Goal: Transaction & Acquisition: Purchase product/service

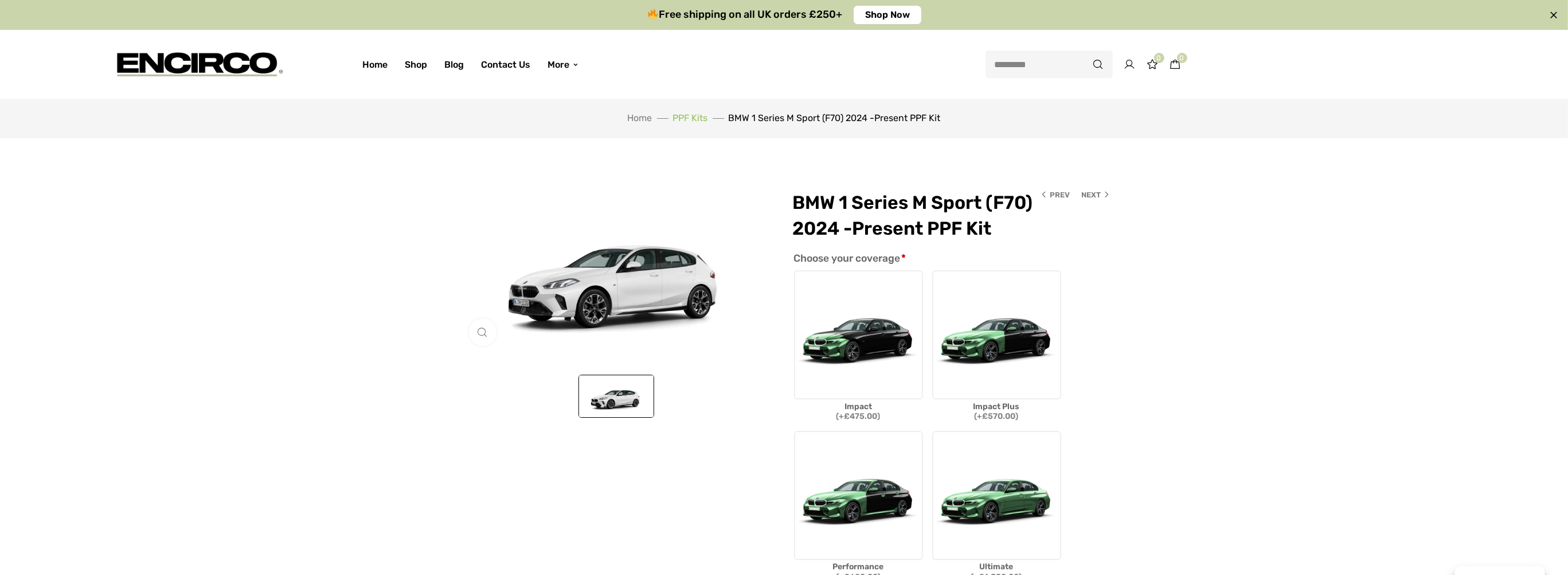
click at [698, 115] on link "PPF Kits" at bounding box center [691, 118] width 35 height 11
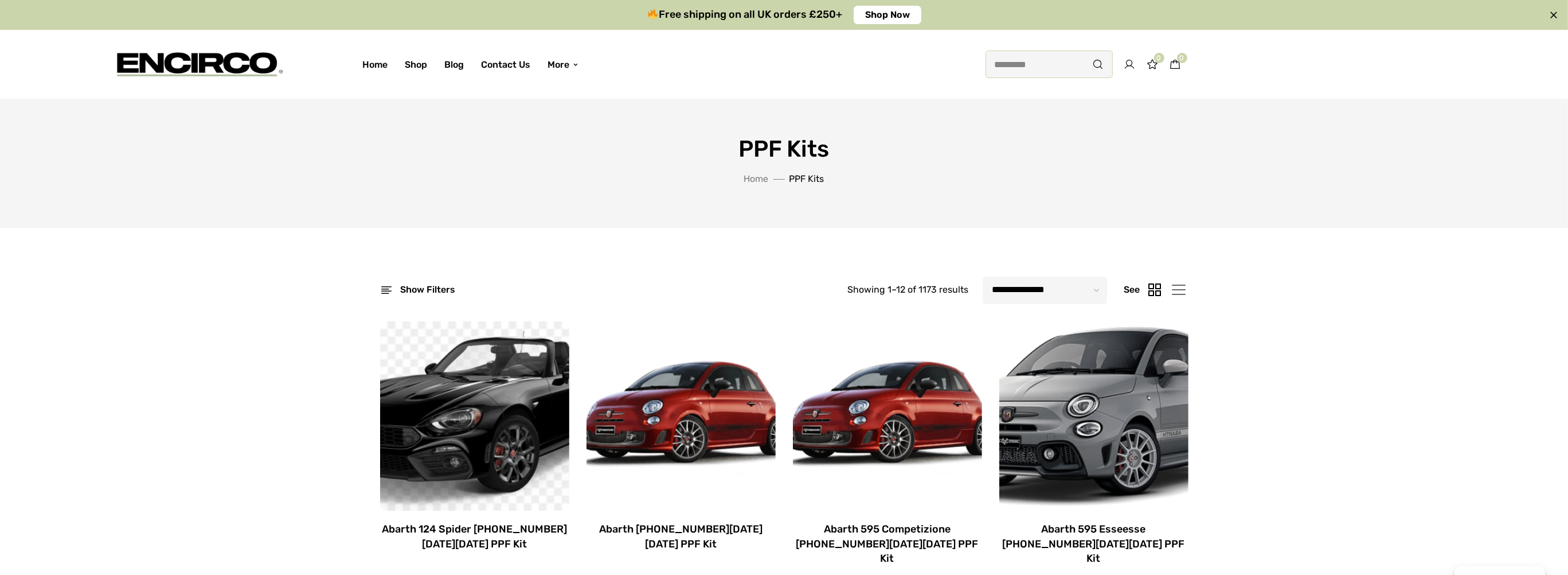
click at [992, 71] on input "search" at bounding box center [1049, 65] width 127 height 28
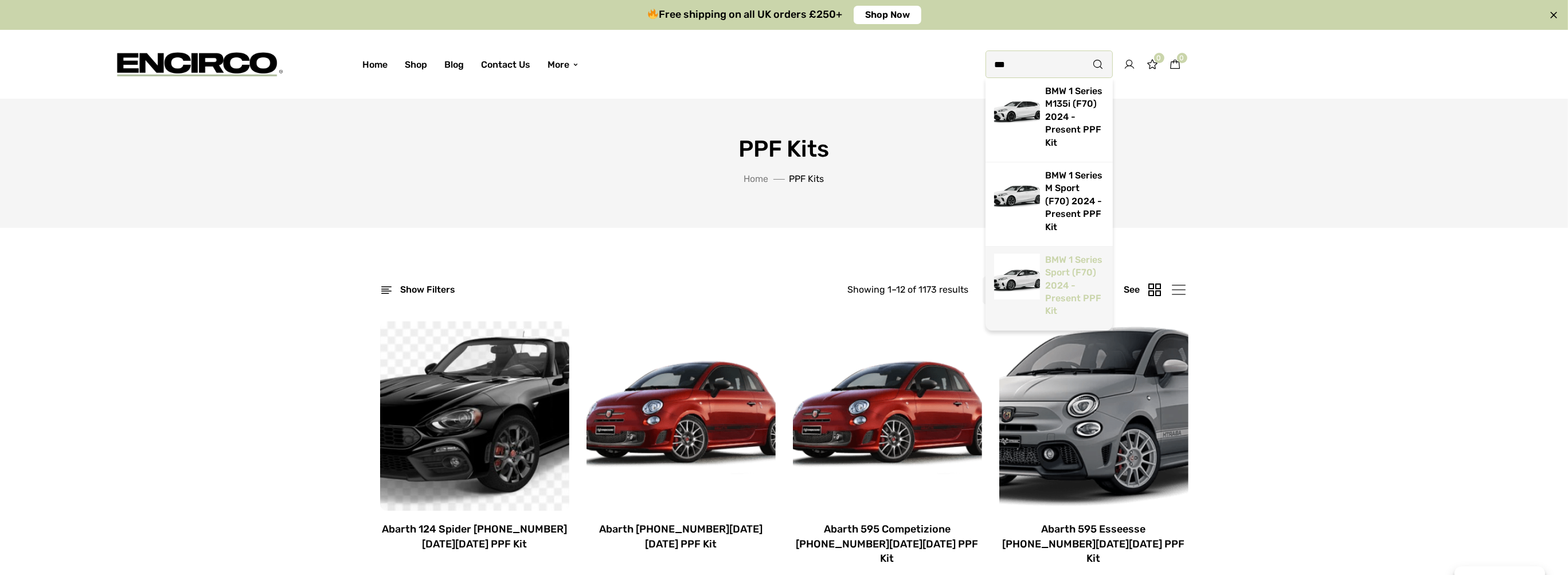
type input "***"
click at [1046, 254] on link "BMW 1 Series Sport (F70) 2024 -Present PPF Kit" at bounding box center [1074, 285] width 58 height 63
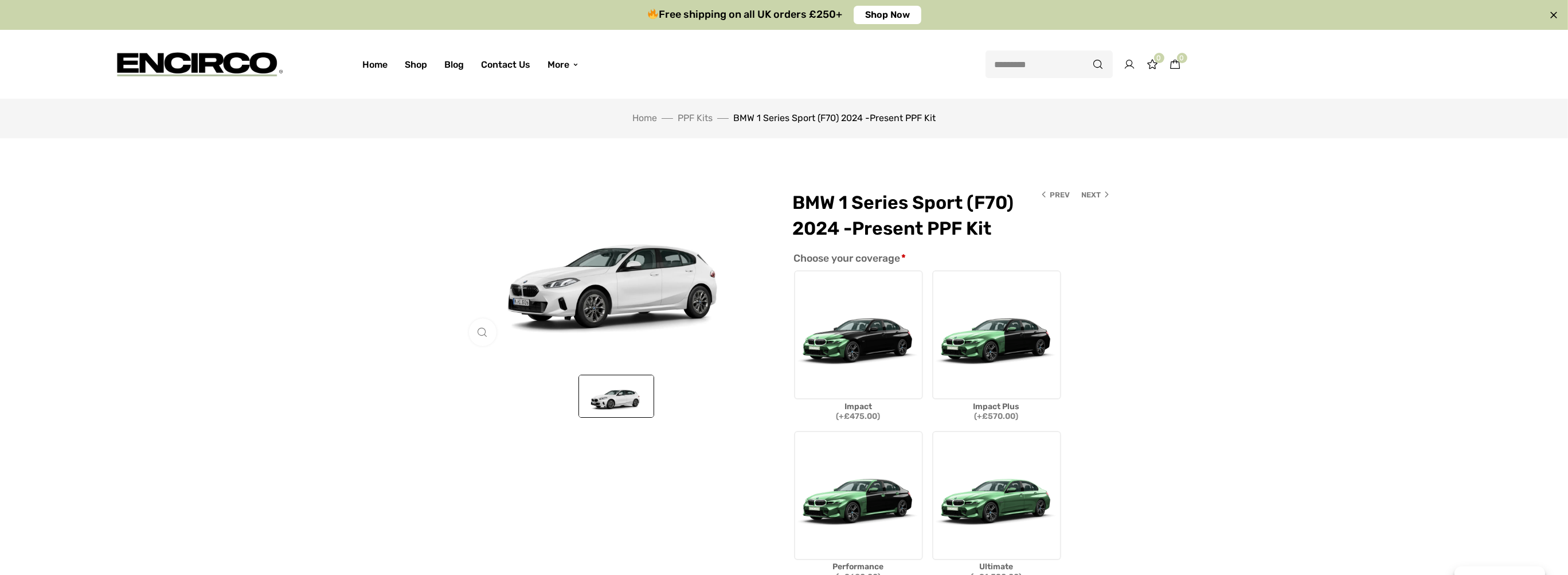
click at [609, 290] on img at bounding box center [642, 219] width 1376 height 775
click at [475, 328] on link "Click to enlarge" at bounding box center [515, 332] width 94 height 28
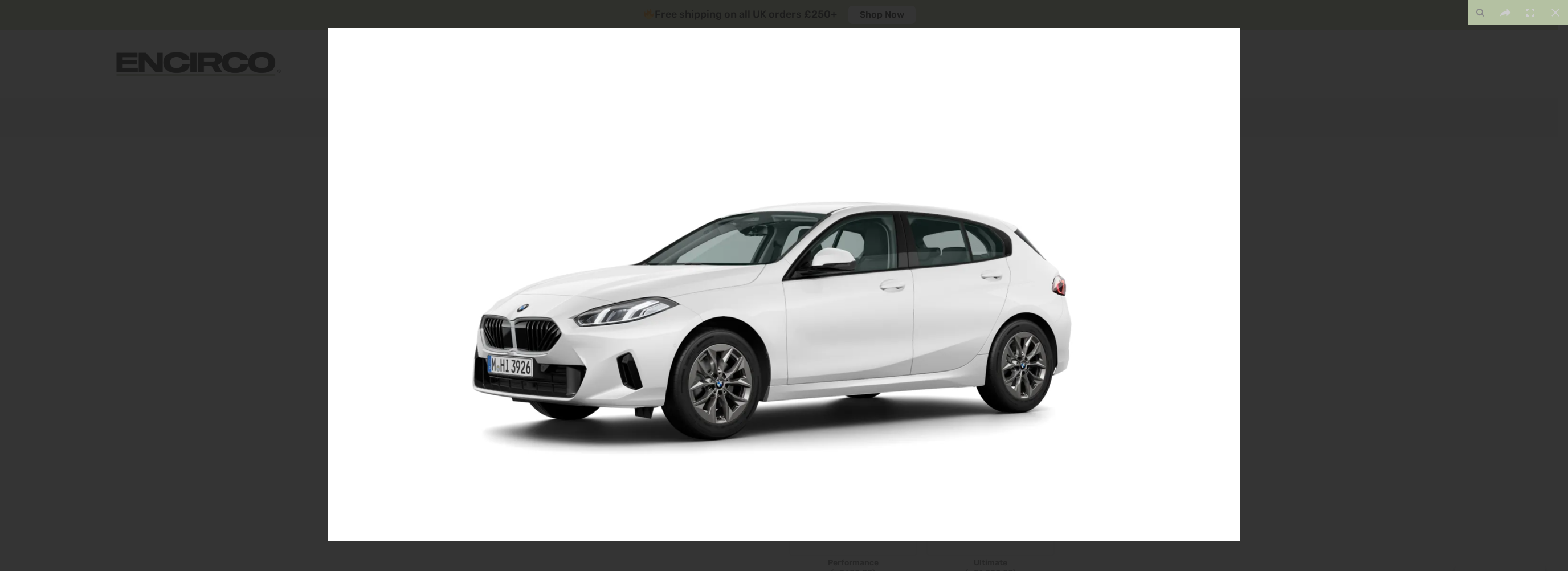
click at [1318, 203] on div at bounding box center [784, 286] width 1568 height 571
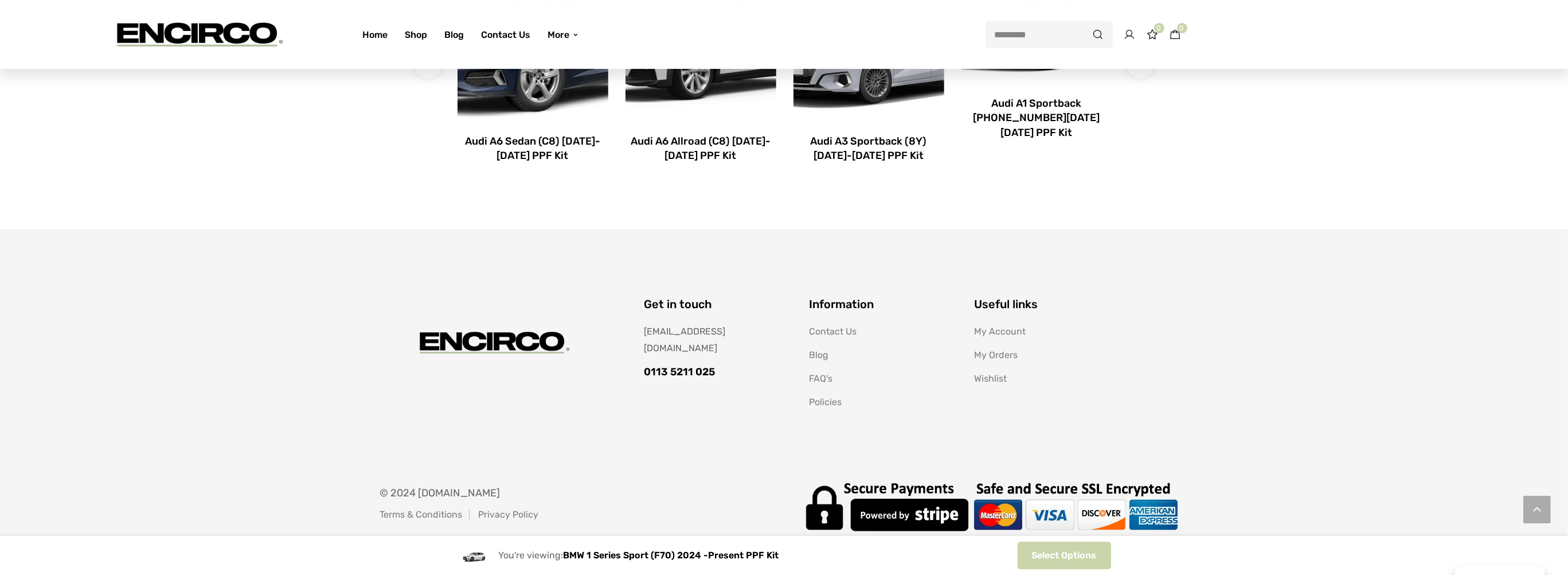
scroll to position [1427, 0]
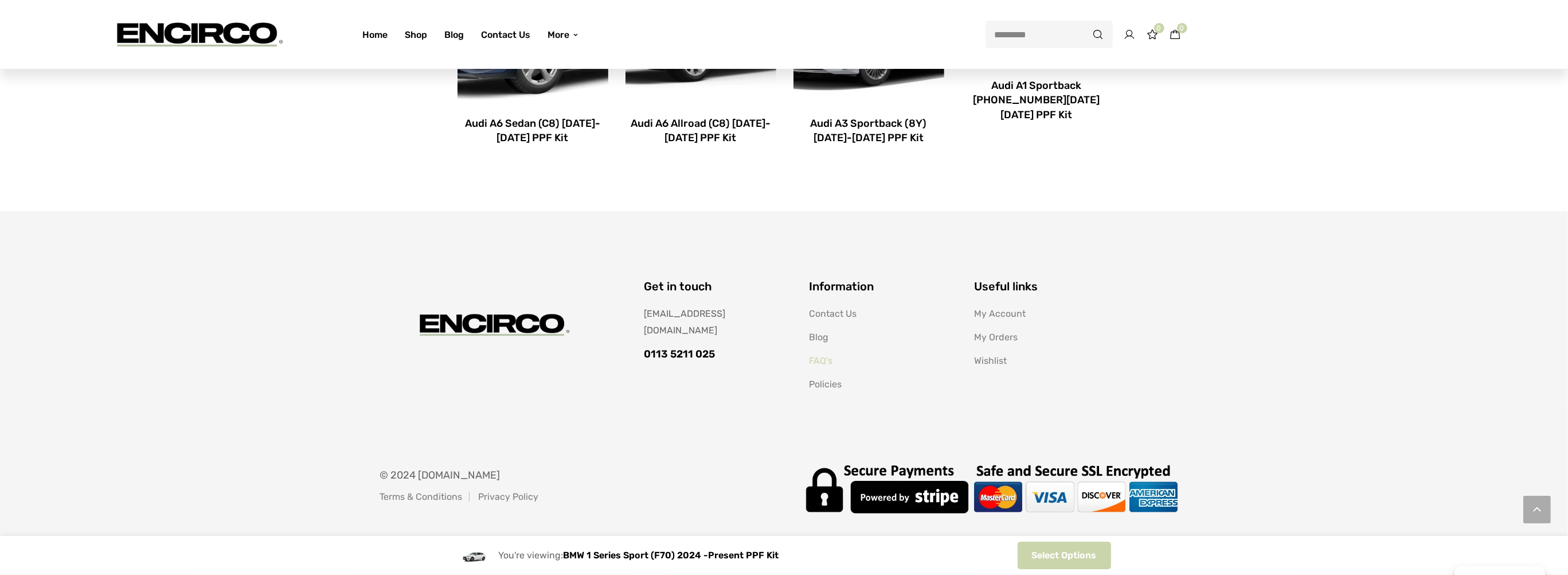
click at [822, 362] on link "FAQ's" at bounding box center [821, 361] width 23 height 11
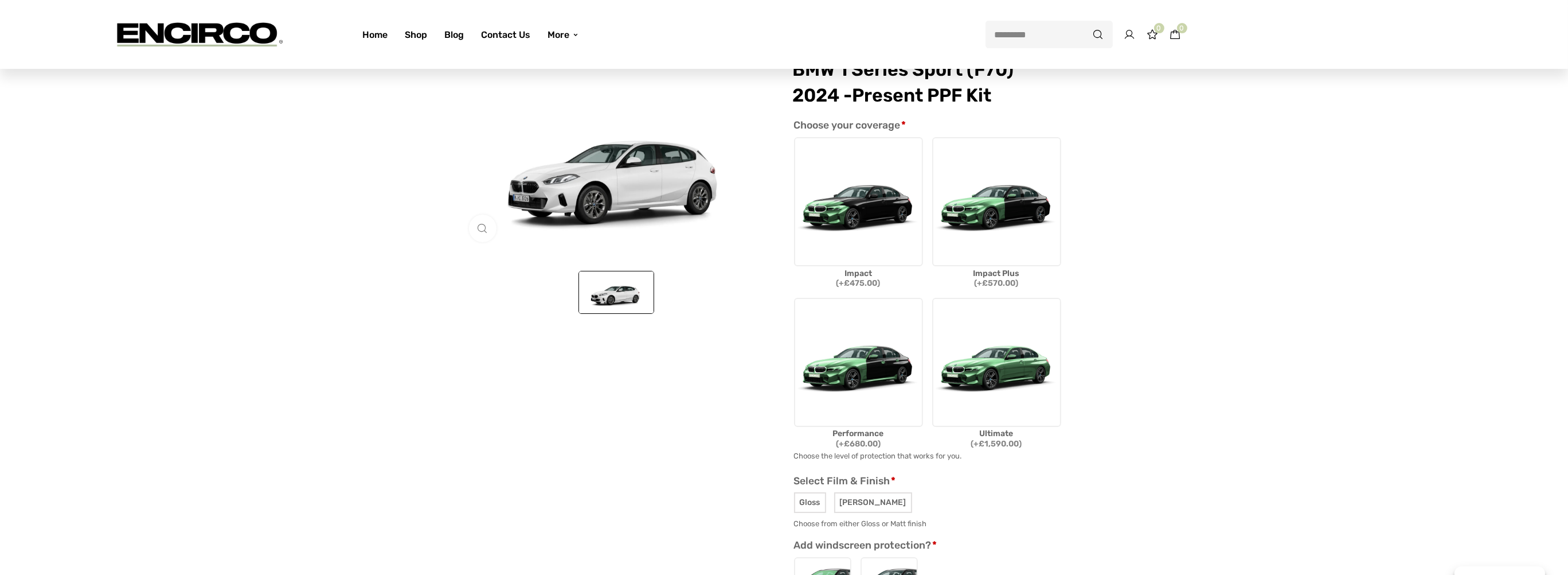
scroll to position [121, 0]
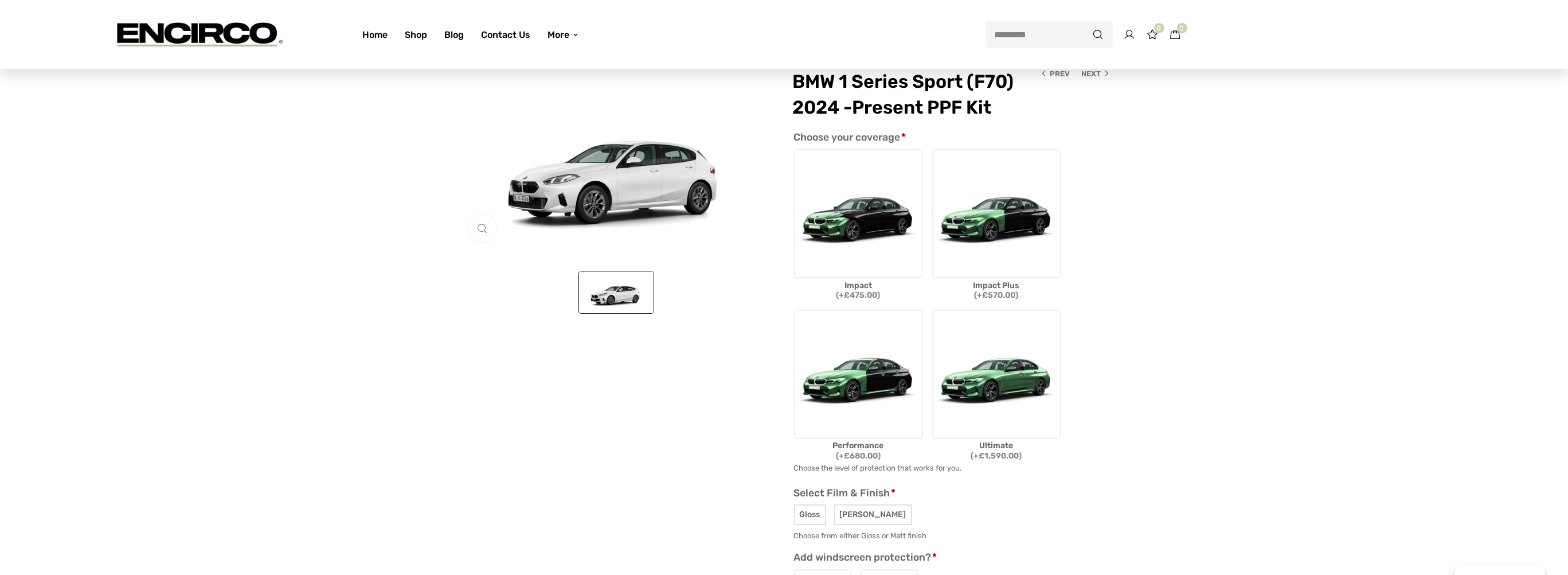
click at [858, 236] on img at bounding box center [858, 213] width 129 height 129
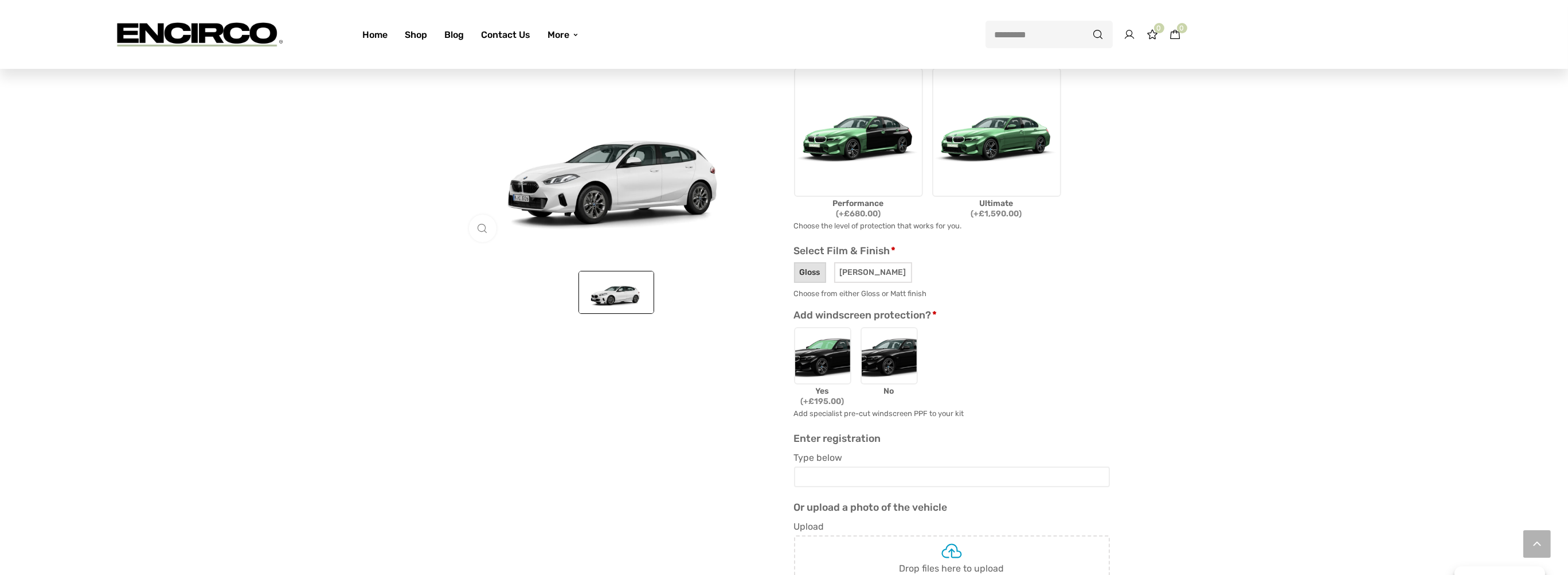
click at [817, 268] on span "Gloss" at bounding box center [809, 273] width 32 height 21
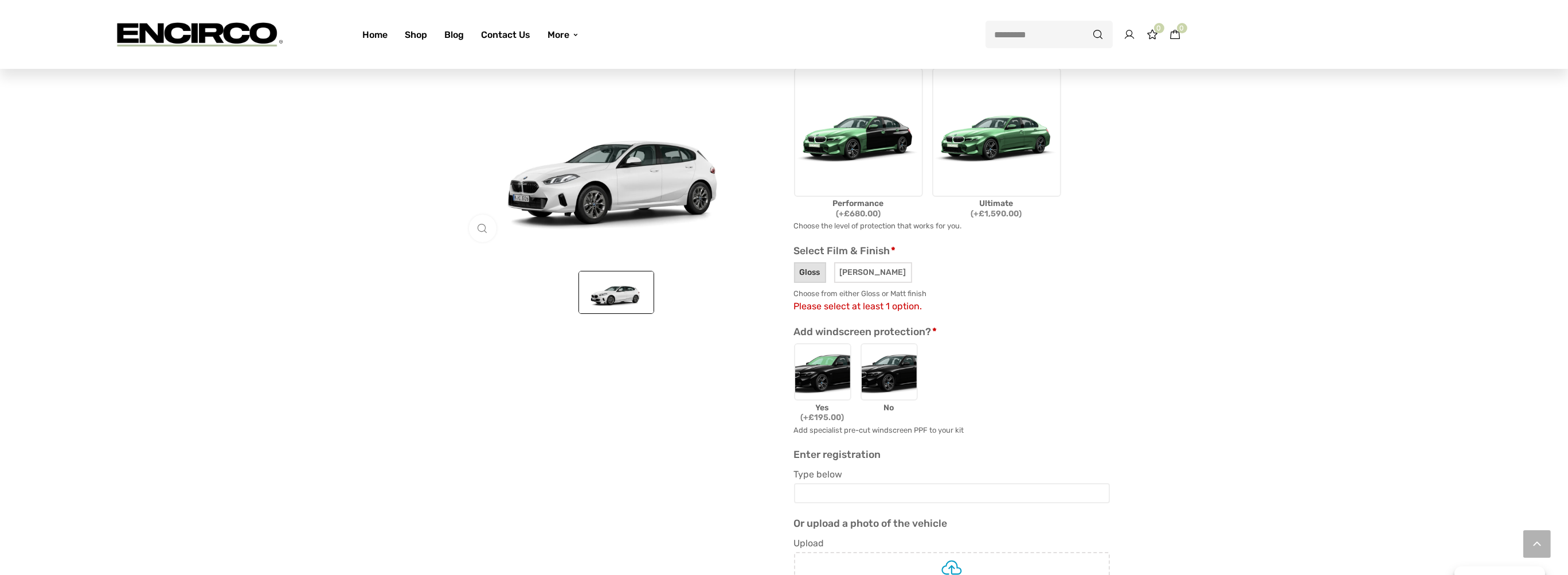
click at [809, 268] on span "Gloss" at bounding box center [809, 273] width 32 height 21
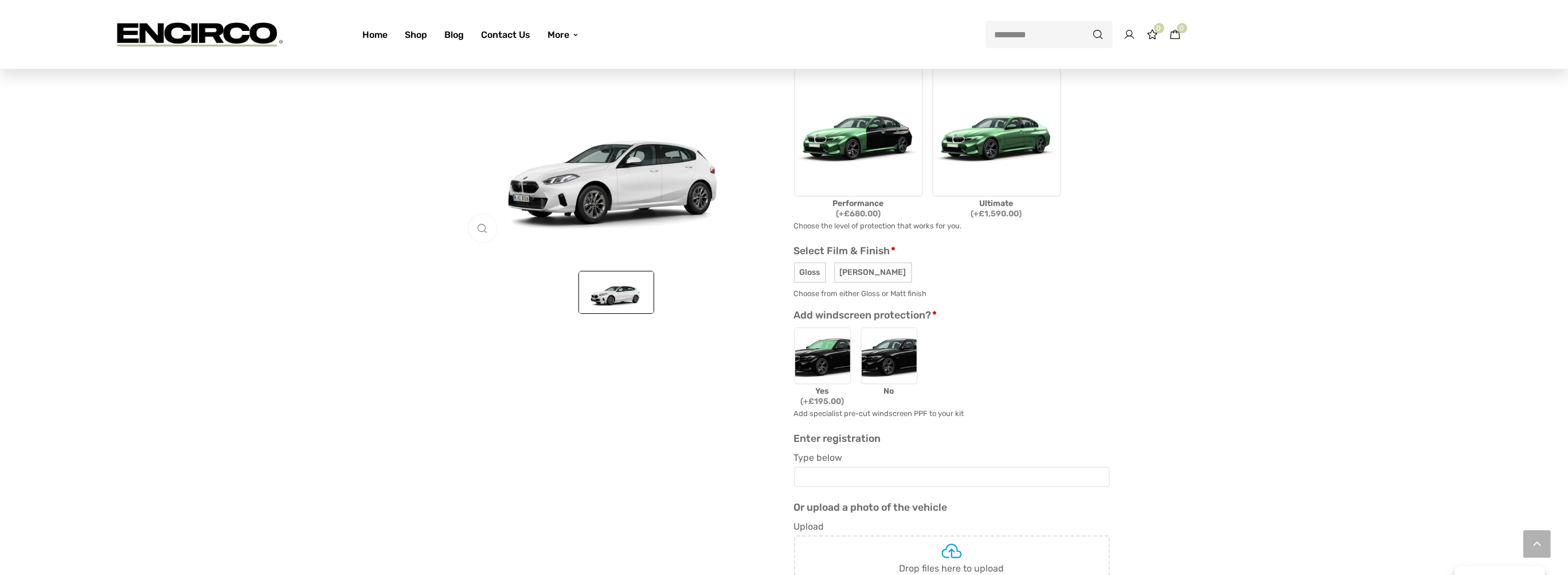
click at [908, 356] on img at bounding box center [889, 356] width 58 height 58
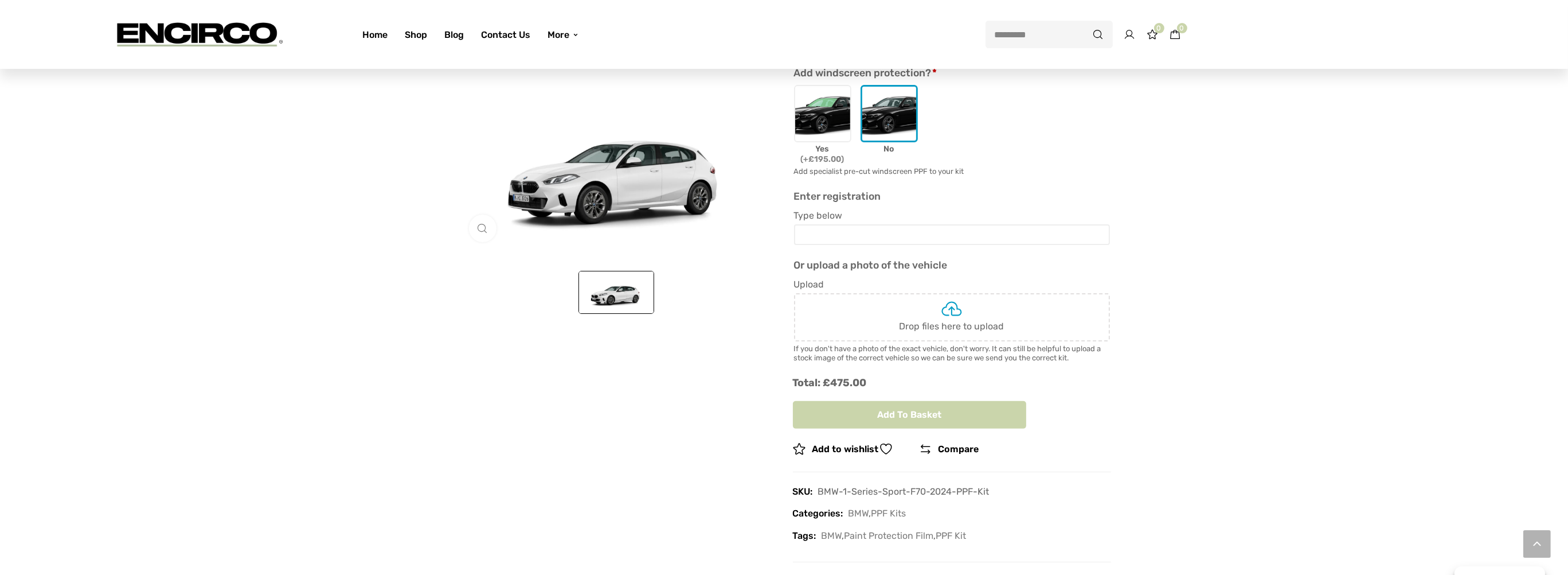
scroll to position [606, 0]
click at [869, 230] on input "Type below" at bounding box center [951, 234] width 316 height 21
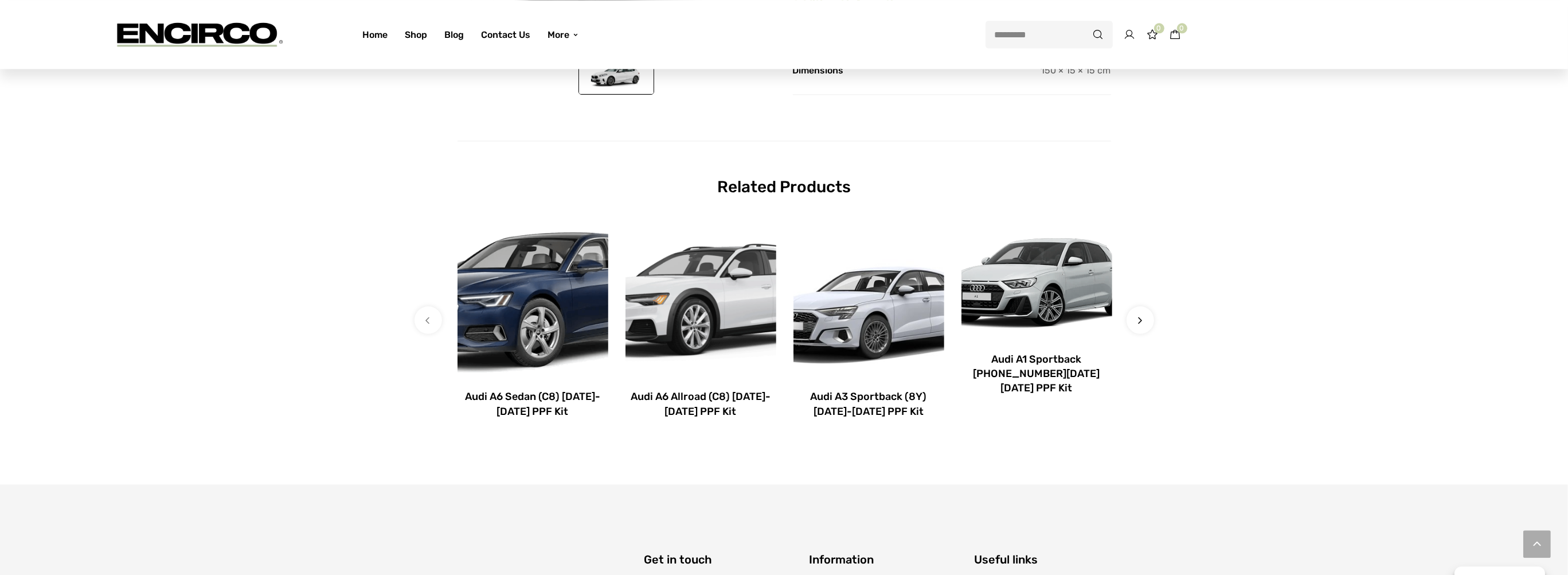
scroll to position [1212, 0]
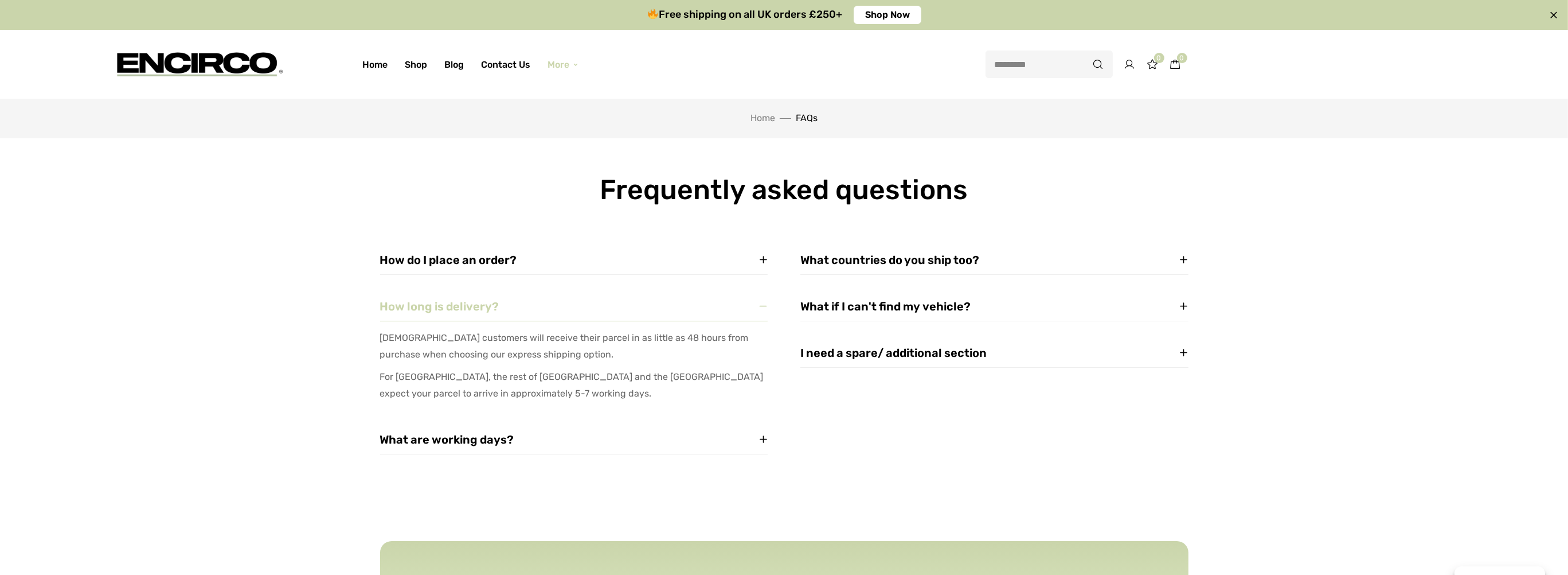
click at [875, 251] on div "What countries do you ship too?" at bounding box center [994, 260] width 388 height 29
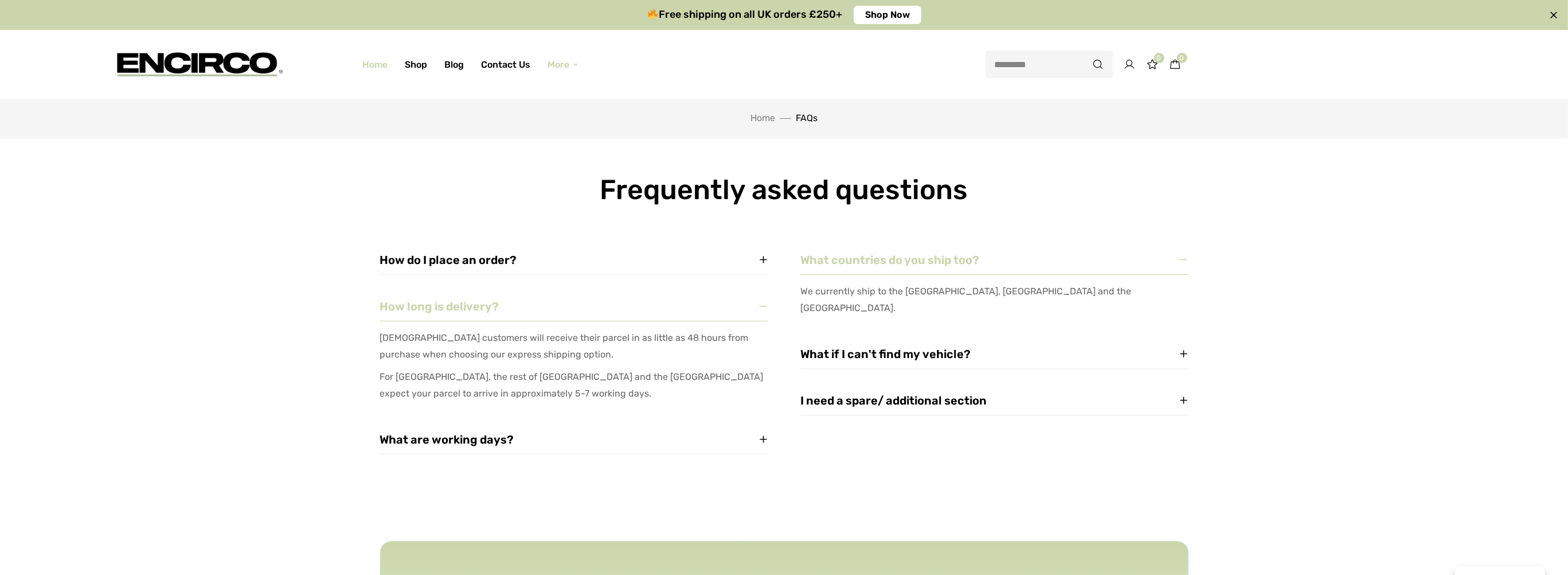
click at [371, 70] on link "Home" at bounding box center [374, 64] width 42 height 40
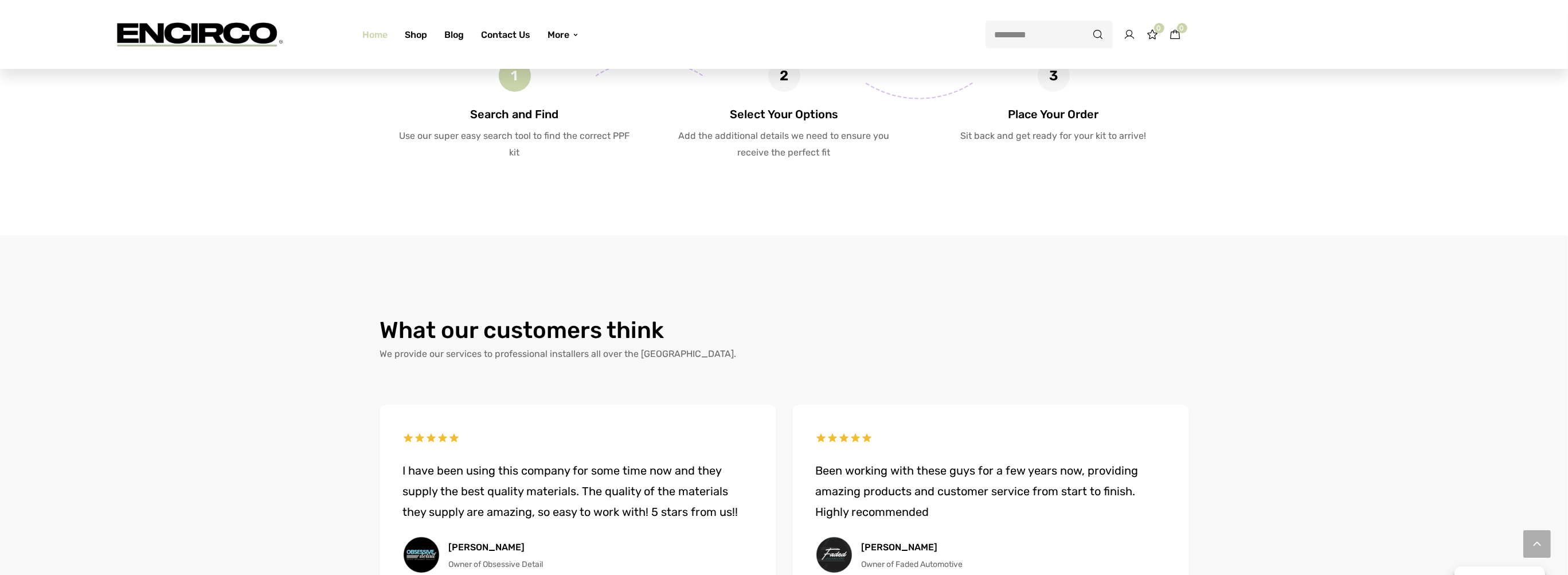
scroll to position [363, 0]
